Goal: Transaction & Acquisition: Subscribe to service/newsletter

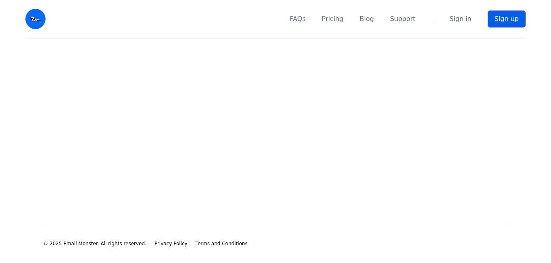
click at [501, 24] on link "Sign up" at bounding box center [507, 18] width 38 height 17
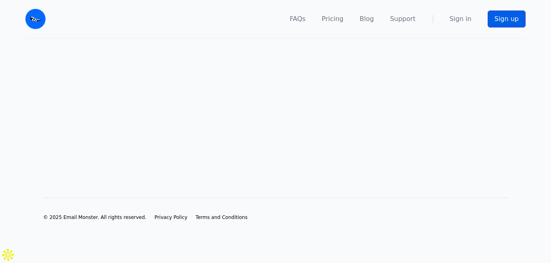
click at [505, 18] on link "Sign up" at bounding box center [507, 18] width 38 height 17
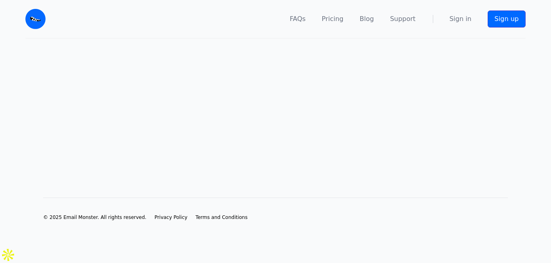
click at [504, 21] on link "Sign up" at bounding box center [507, 18] width 38 height 17
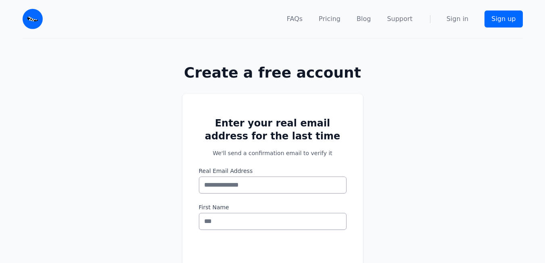
click at [224, 186] on input "Real Email Address" at bounding box center [273, 184] width 148 height 17
type input "*"
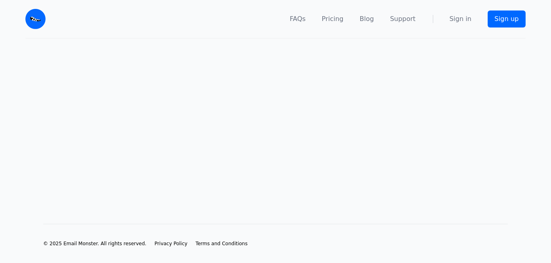
click at [224, 185] on main at bounding box center [275, 118] width 551 height 159
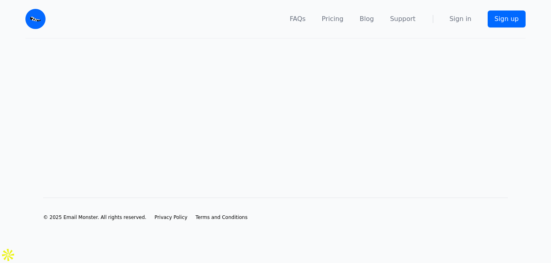
click at [54, 78] on main at bounding box center [275, 105] width 551 height 133
click at [514, 21] on link "Sign up" at bounding box center [507, 18] width 38 height 17
